Goal: Find specific page/section: Find specific page/section

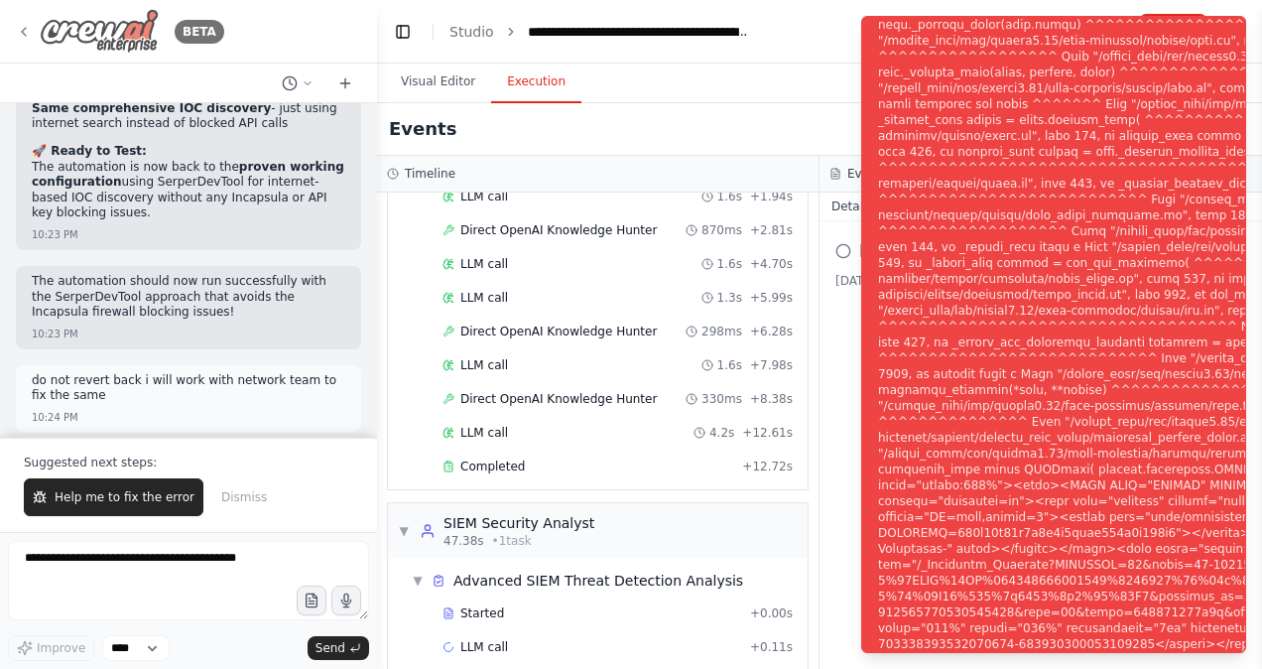
click at [20, 28] on icon at bounding box center [24, 32] width 16 height 16
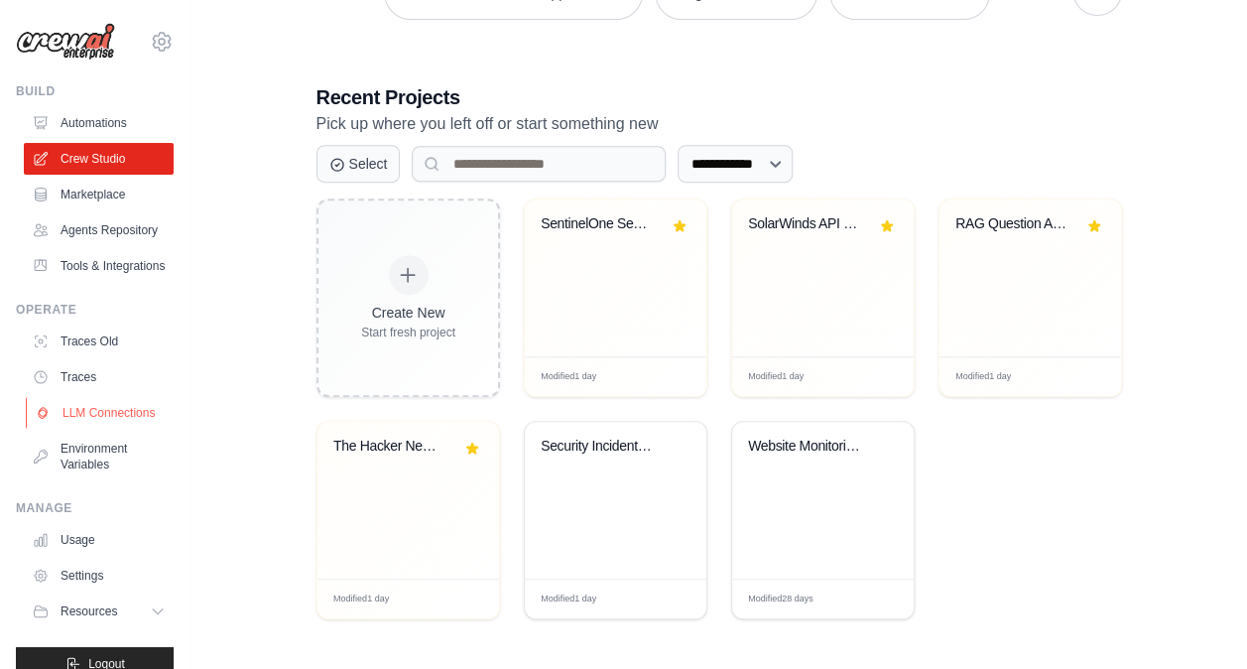
scroll to position [74, 0]
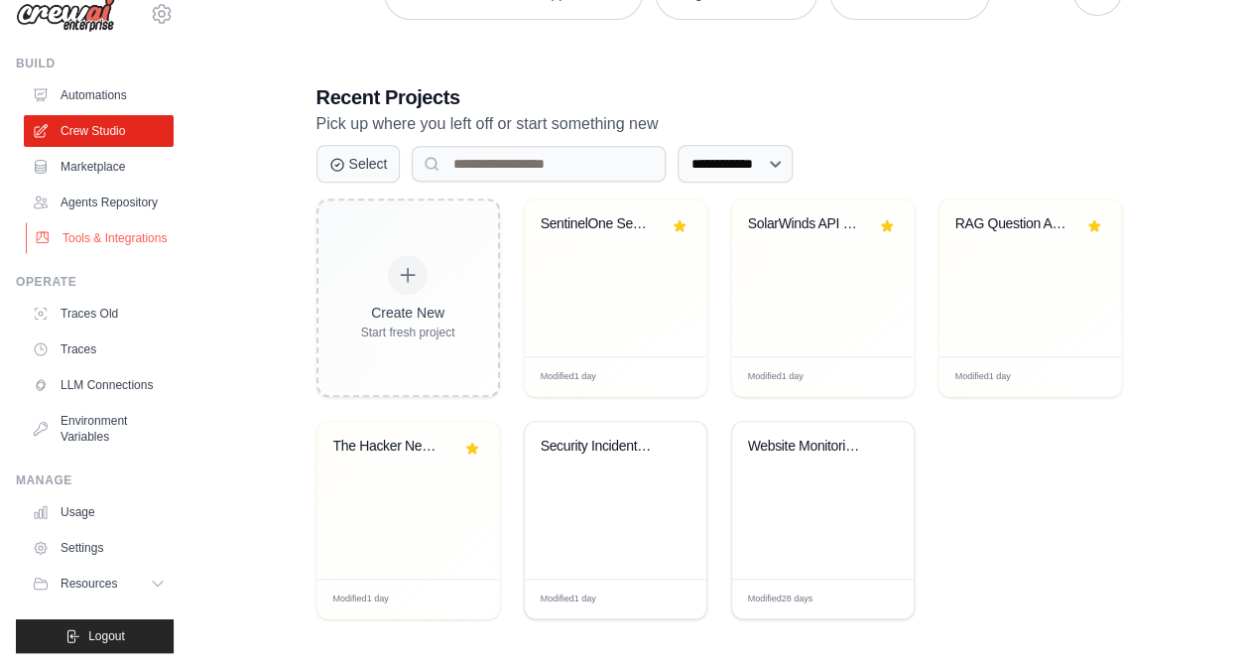
click at [85, 225] on link "Tools & Integrations" at bounding box center [101, 238] width 150 height 32
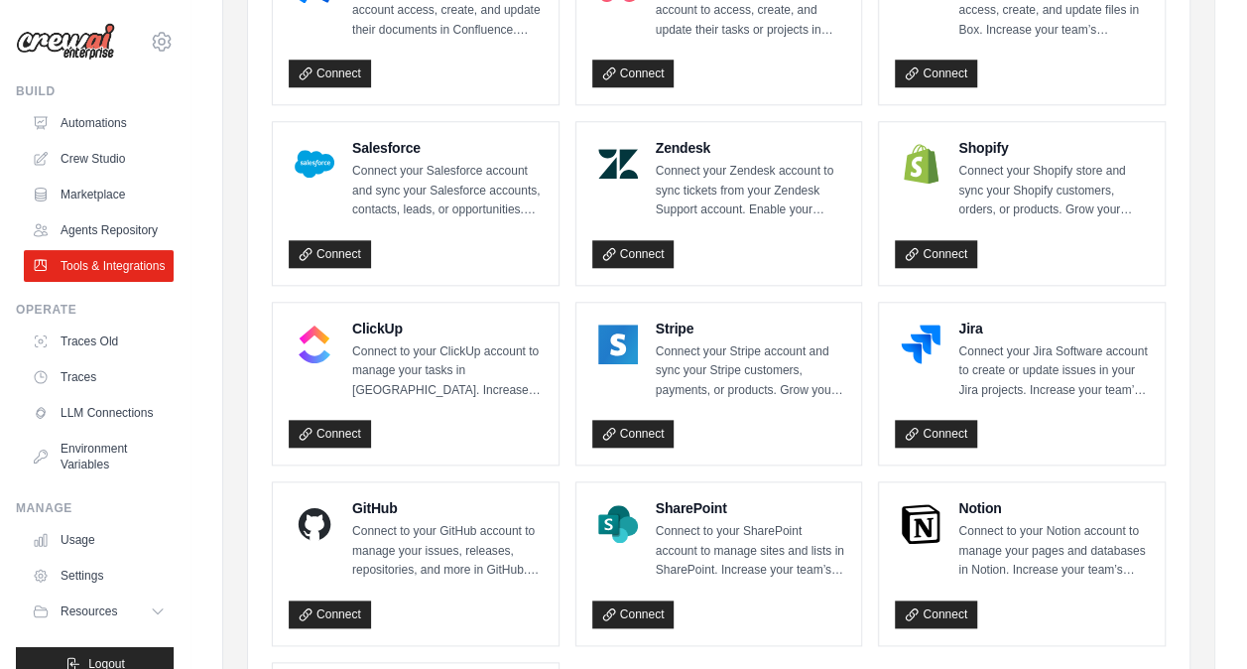
scroll to position [1108, 0]
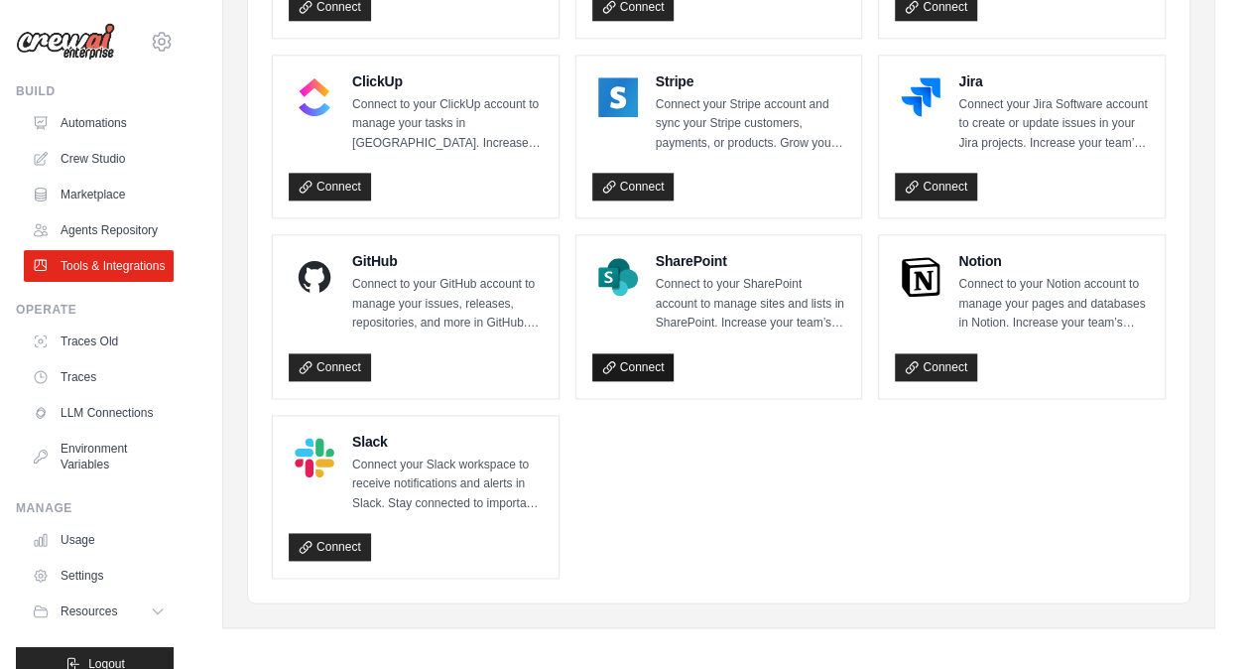
click at [647, 362] on link "Connect" at bounding box center [633, 367] width 82 height 28
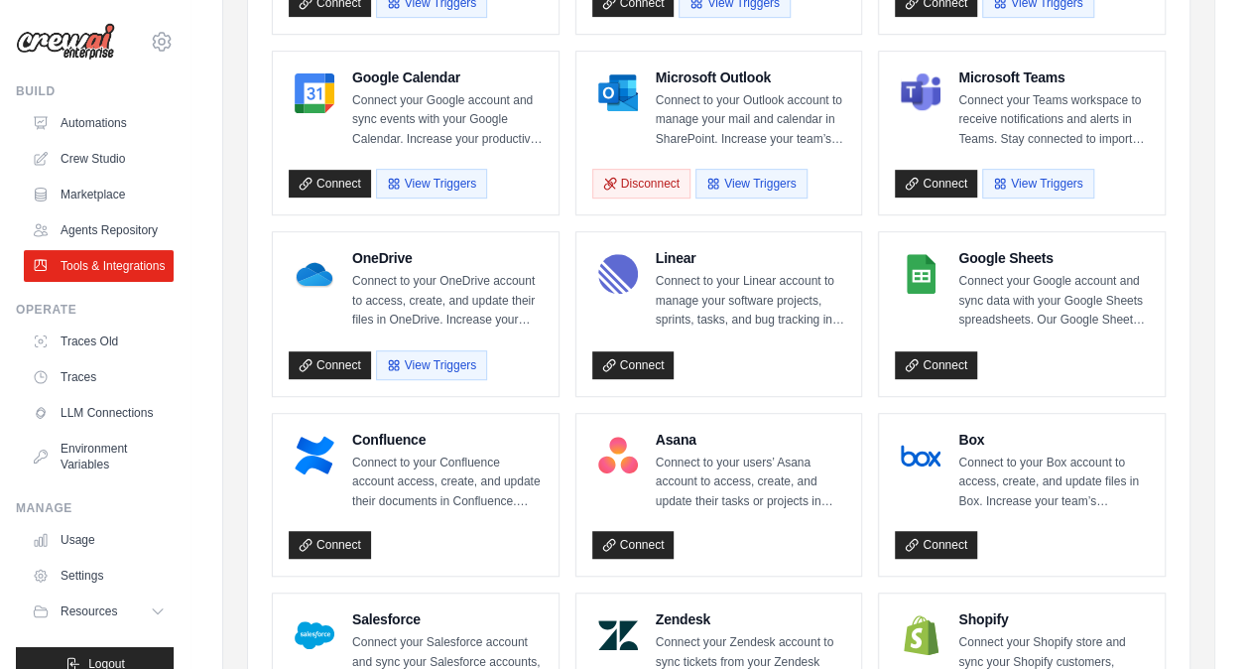
scroll to position [389, 0]
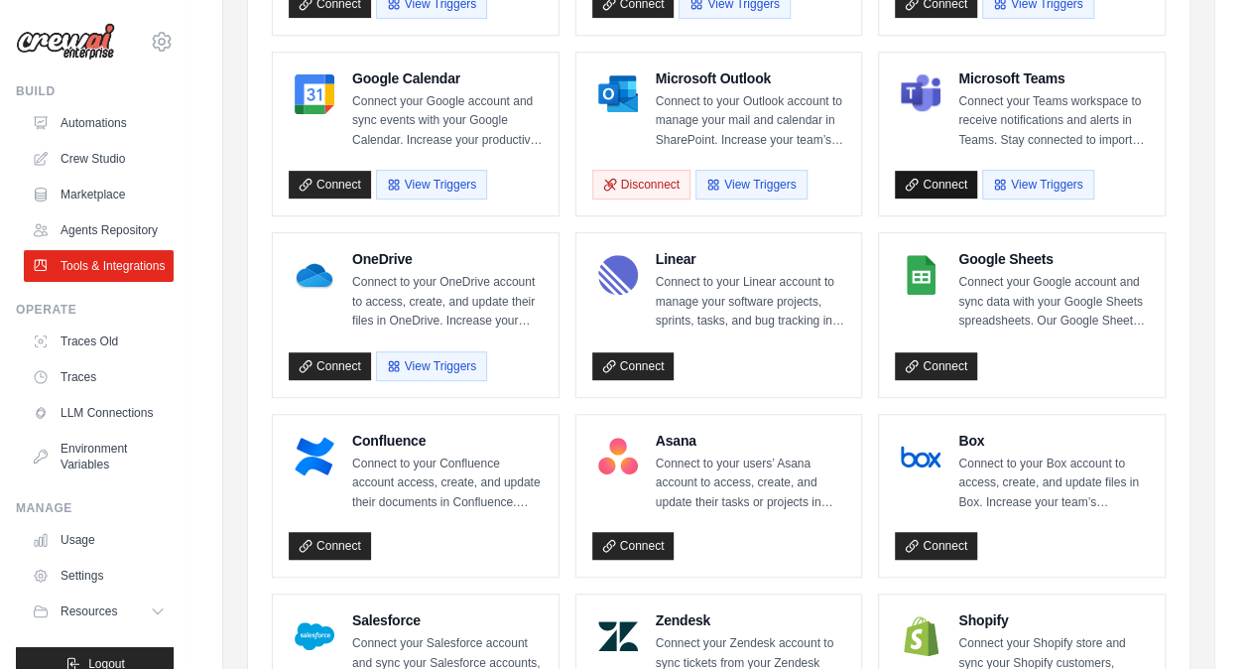
click at [934, 181] on link "Connect" at bounding box center [936, 185] width 82 height 28
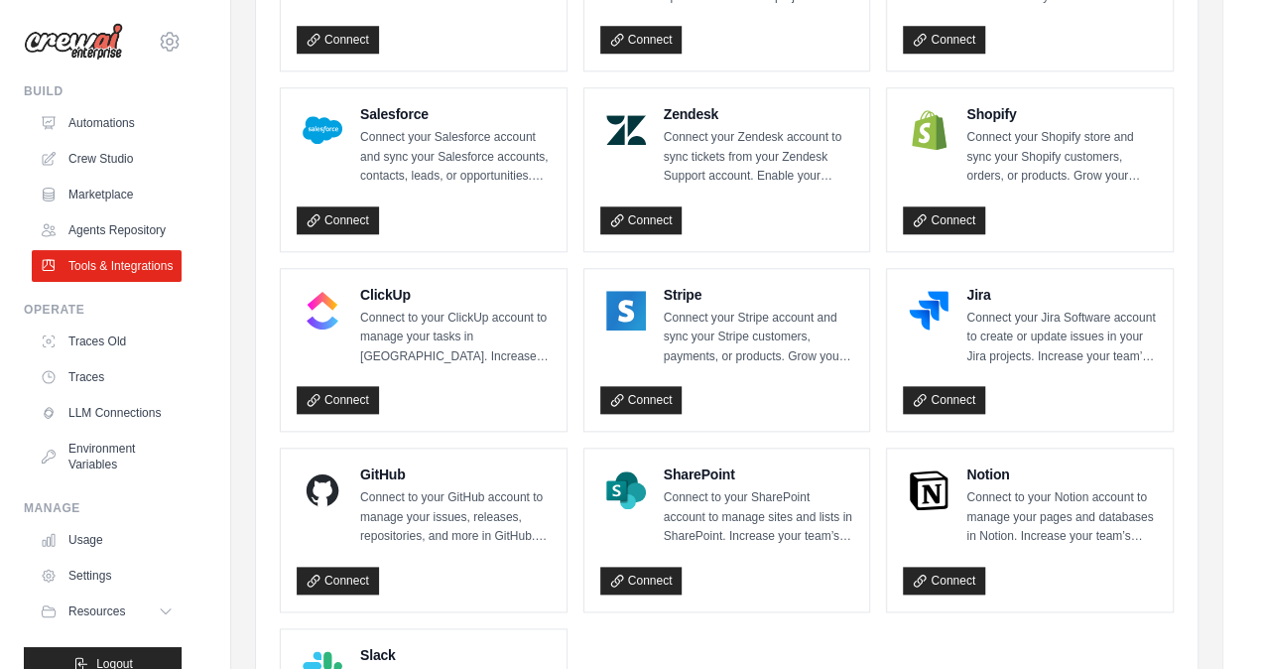
scroll to position [1108, 0]
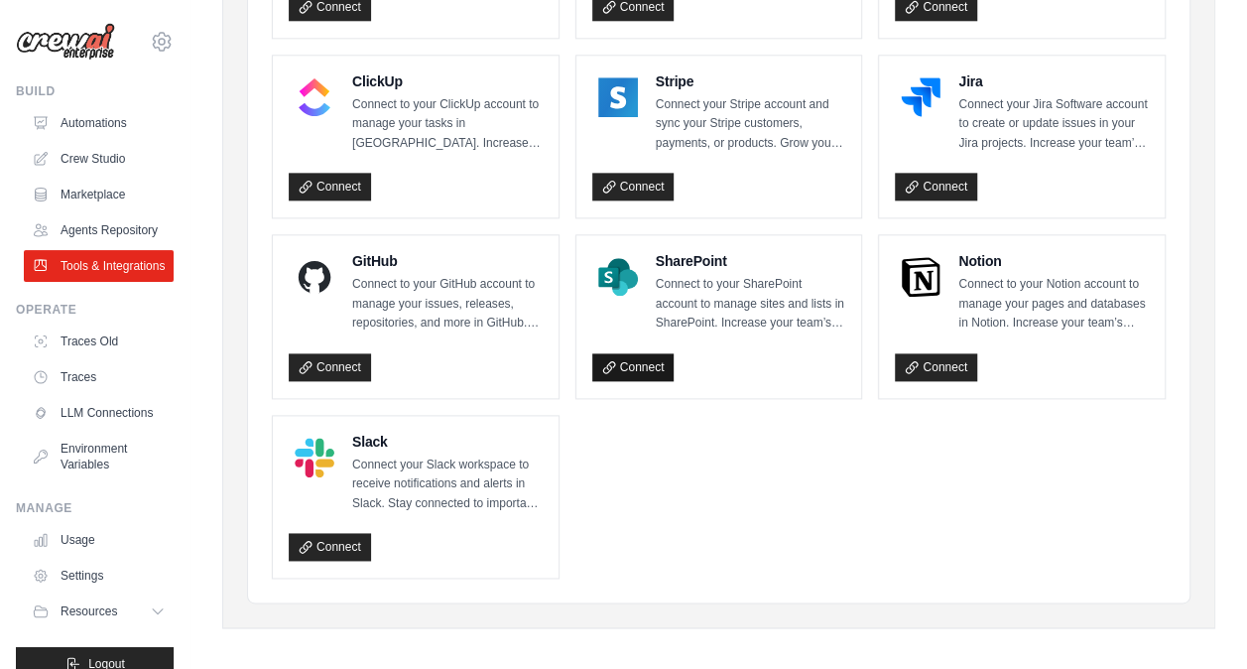
click at [647, 357] on link "Connect" at bounding box center [633, 367] width 82 height 28
click at [633, 361] on link "Connect" at bounding box center [633, 367] width 82 height 28
